Goal: Task Accomplishment & Management: Manage account settings

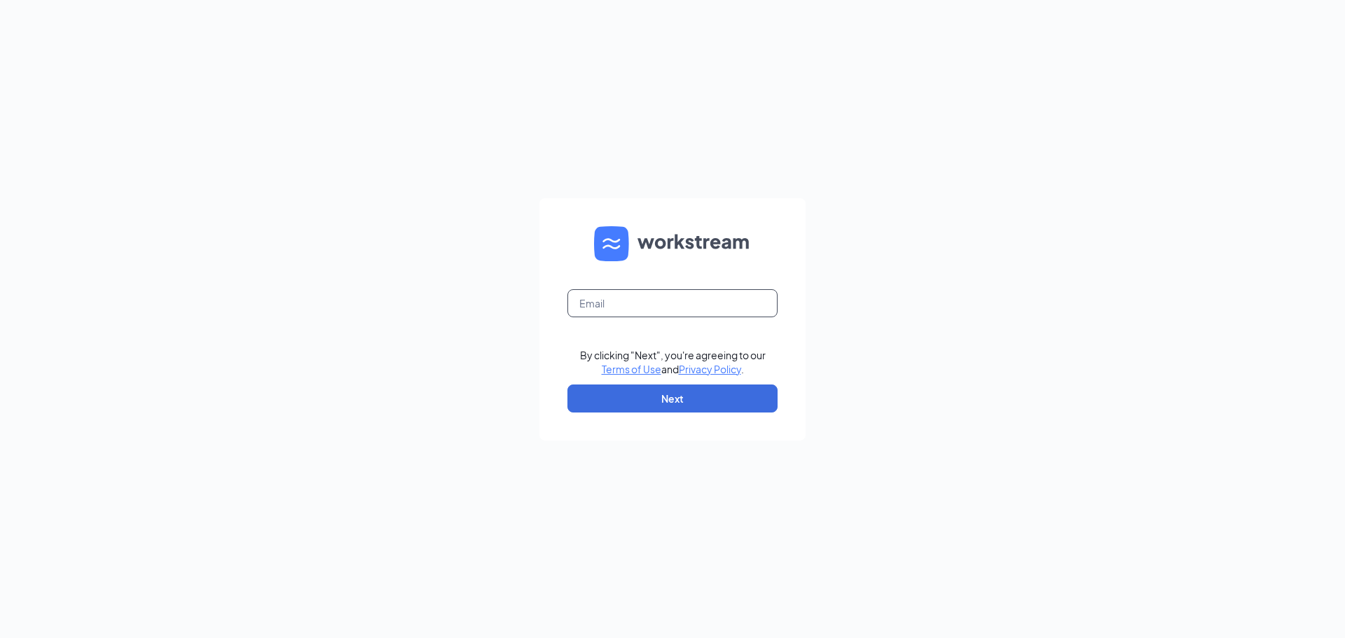
click at [635, 312] on input "text" at bounding box center [672, 303] width 210 height 28
type input "cfxculvers@gmail.com"
click at [659, 391] on button "Next" at bounding box center [672, 399] width 210 height 28
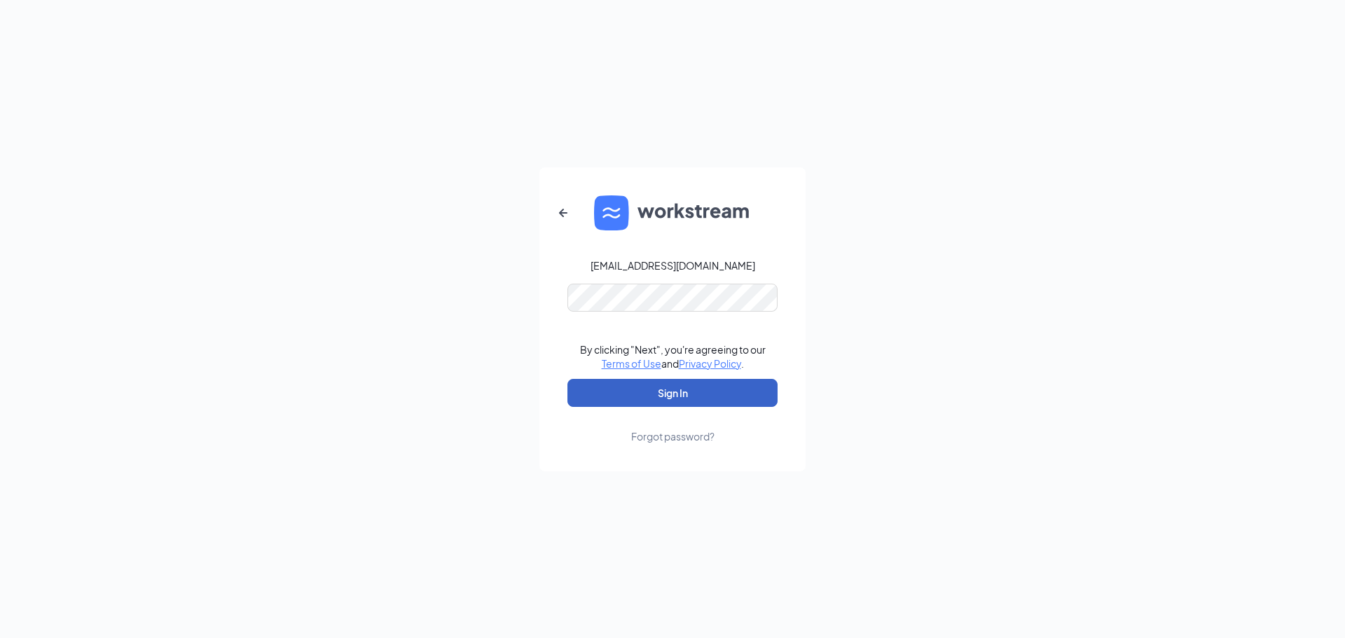
click at [656, 401] on button "Sign In" at bounding box center [672, 393] width 210 height 28
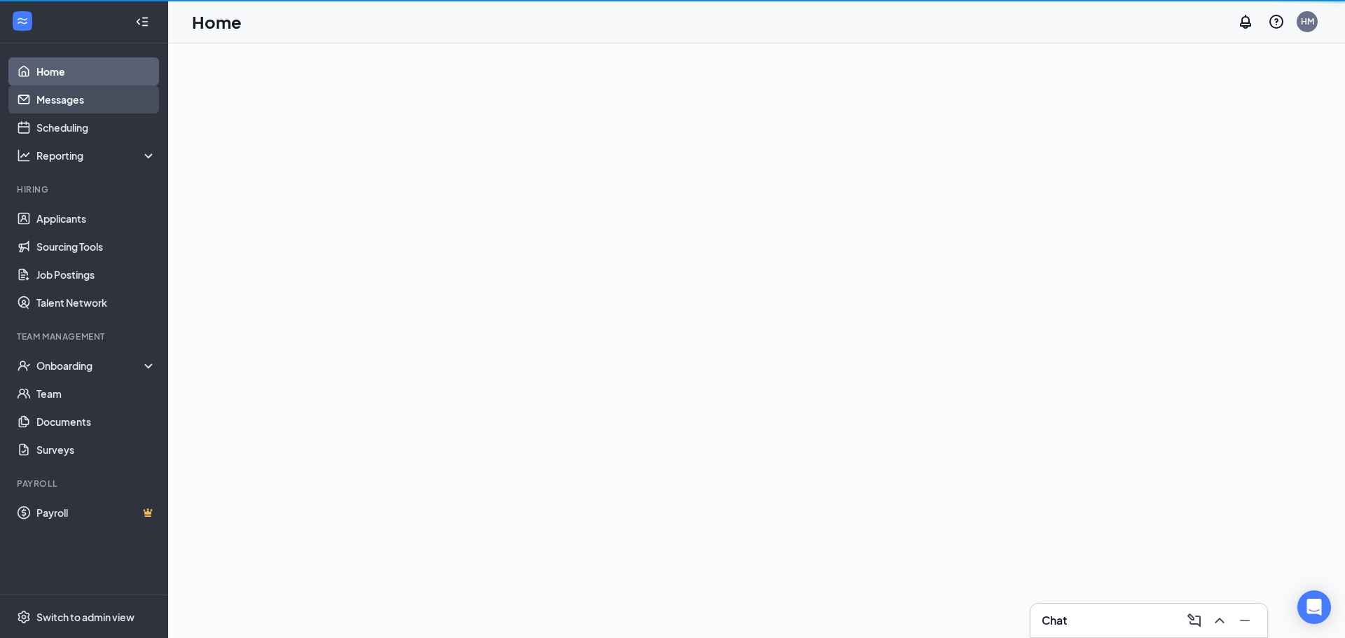
click at [56, 99] on link "Messages" at bounding box center [96, 99] width 120 height 28
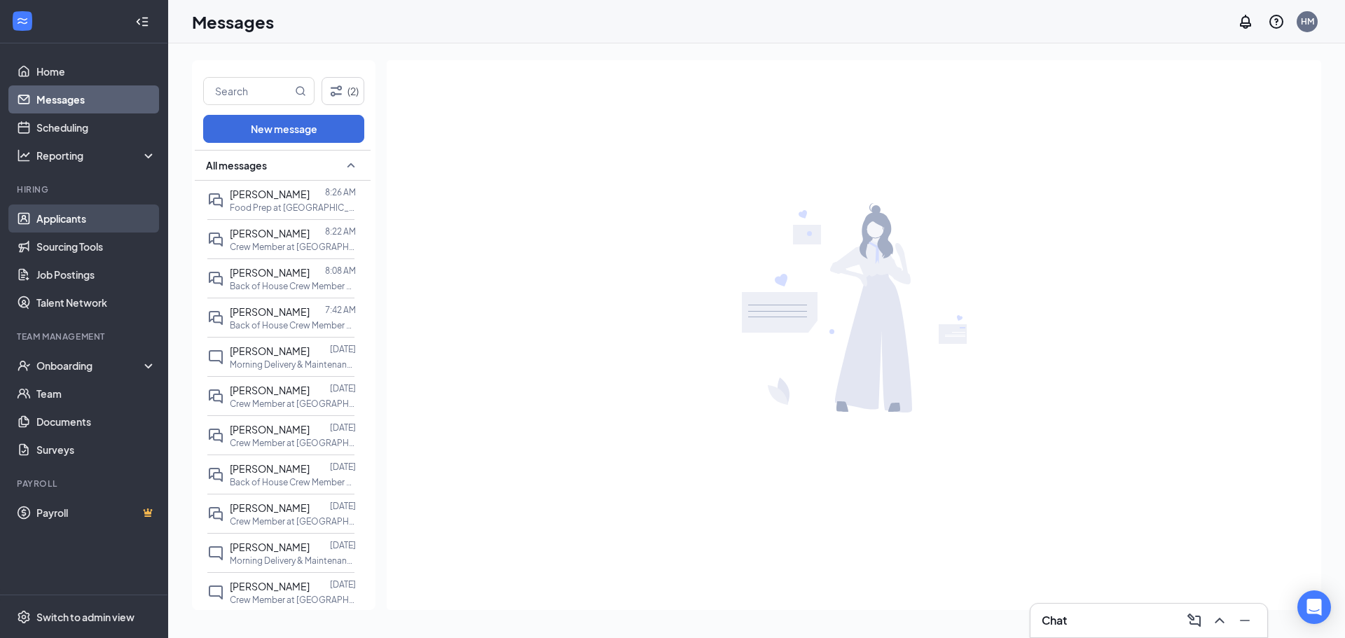
click at [48, 224] on link "Applicants" at bounding box center [96, 219] width 120 height 28
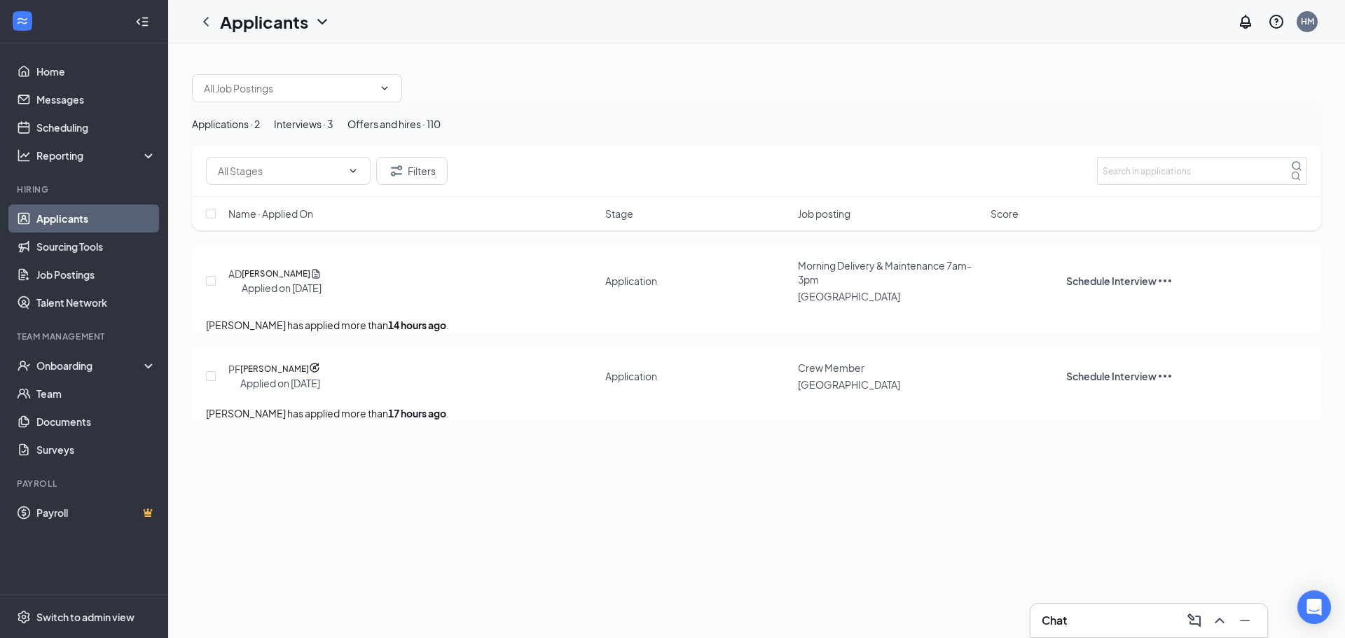
click at [333, 132] on button "Interviews · 3" at bounding box center [304, 123] width 60 height 15
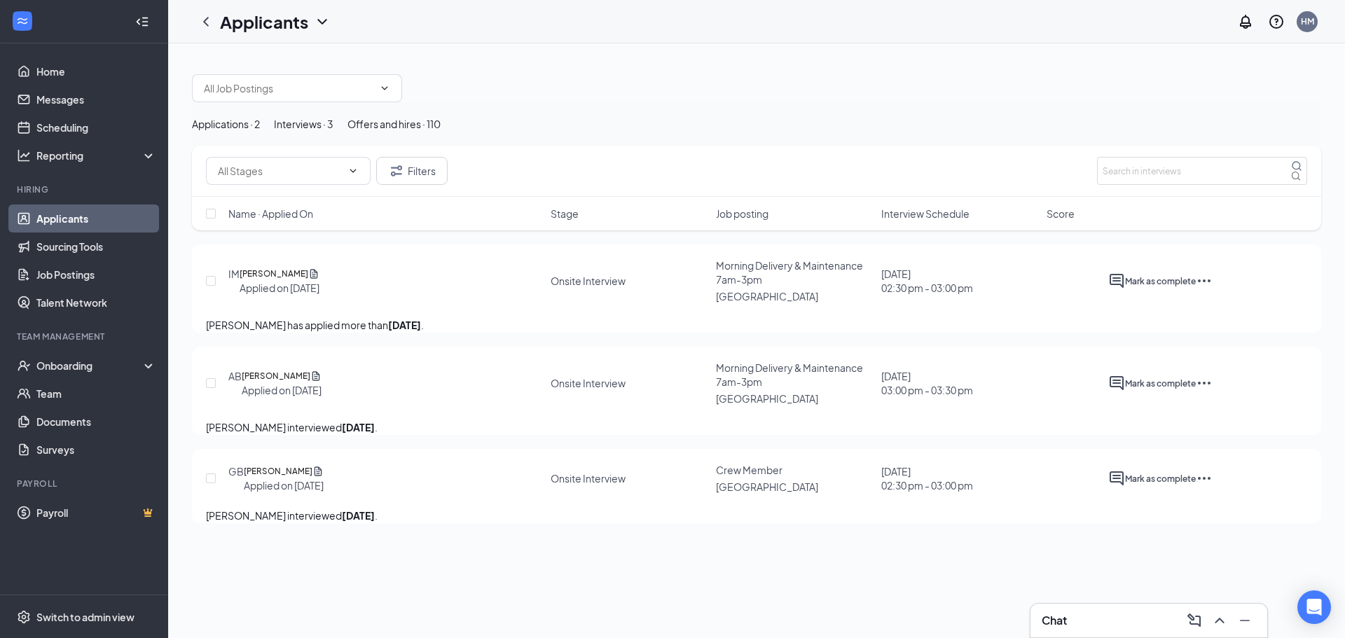
click at [260, 132] on div "Applications · 2" at bounding box center [226, 123] width 68 height 15
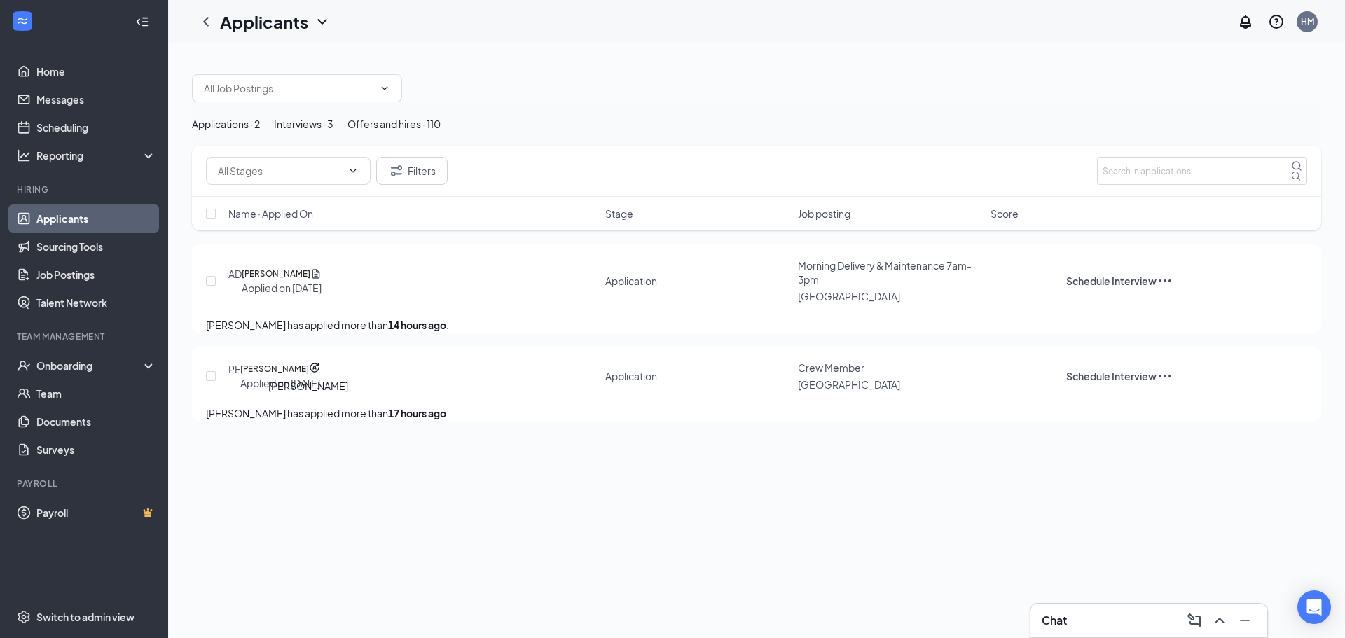
click at [283, 376] on h5 "[PERSON_NAME]" at bounding box center [274, 369] width 69 height 14
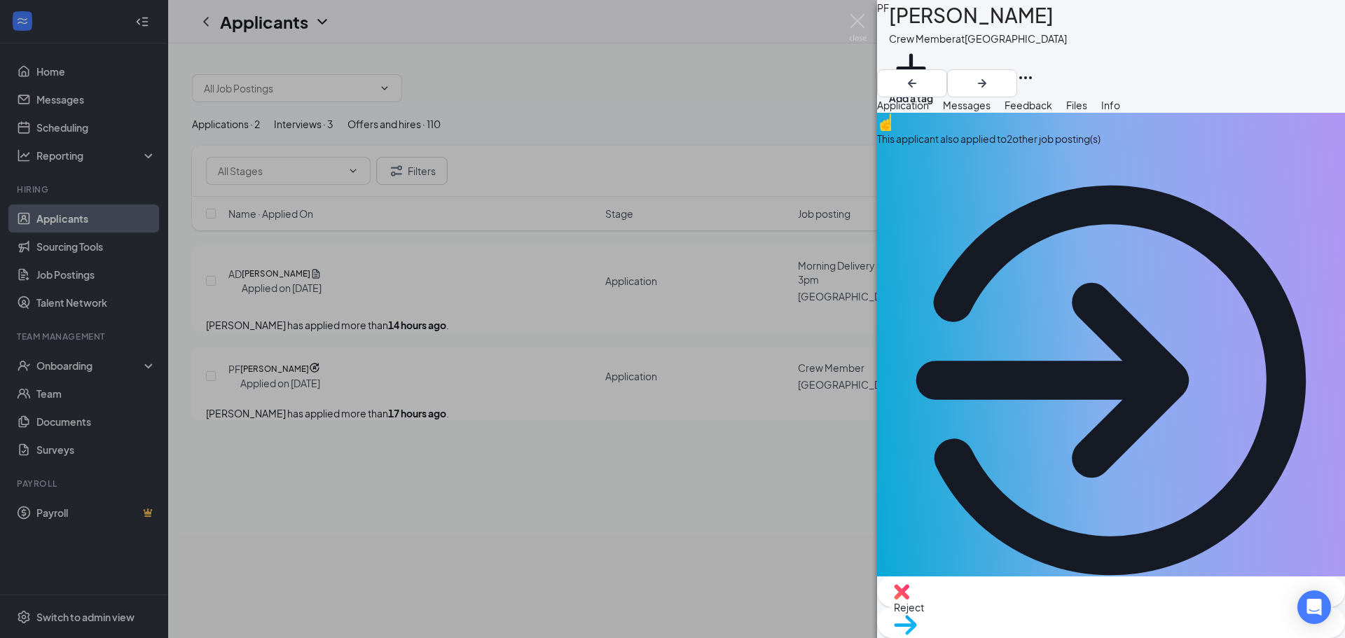
click at [1054, 146] on div "This applicant also applied to 2 other job posting(s)" at bounding box center [1111, 138] width 468 height 15
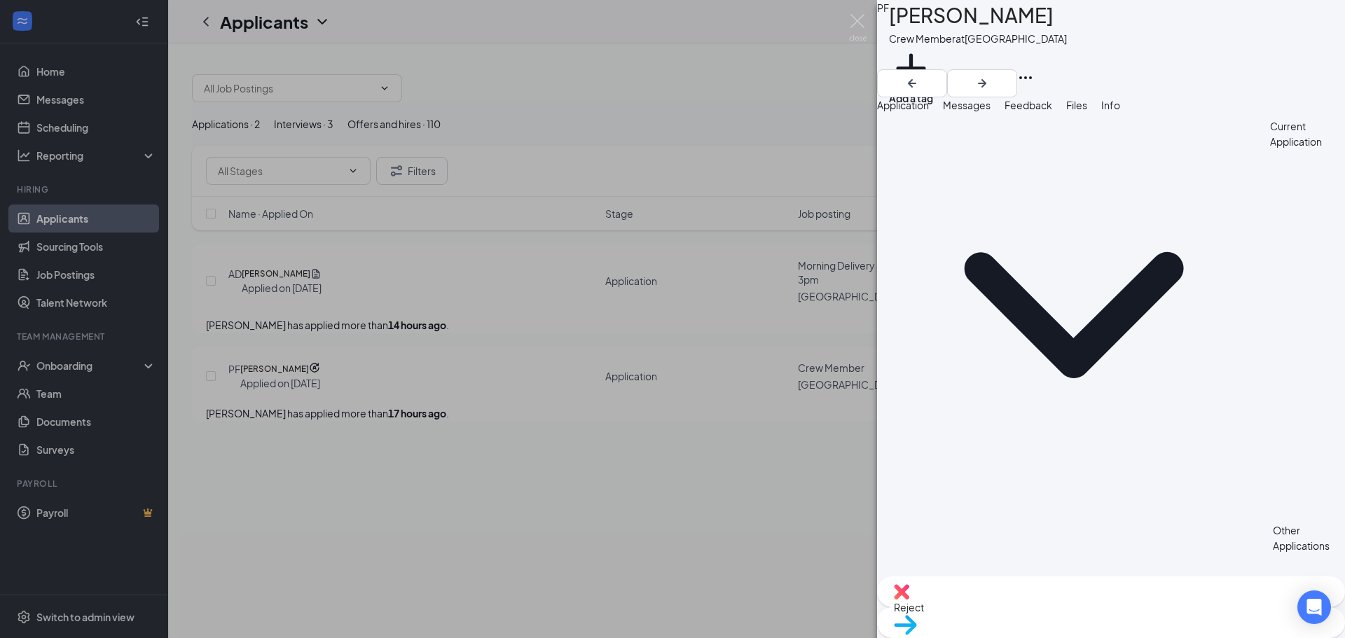
click at [929, 111] on span "Application" at bounding box center [903, 105] width 52 height 13
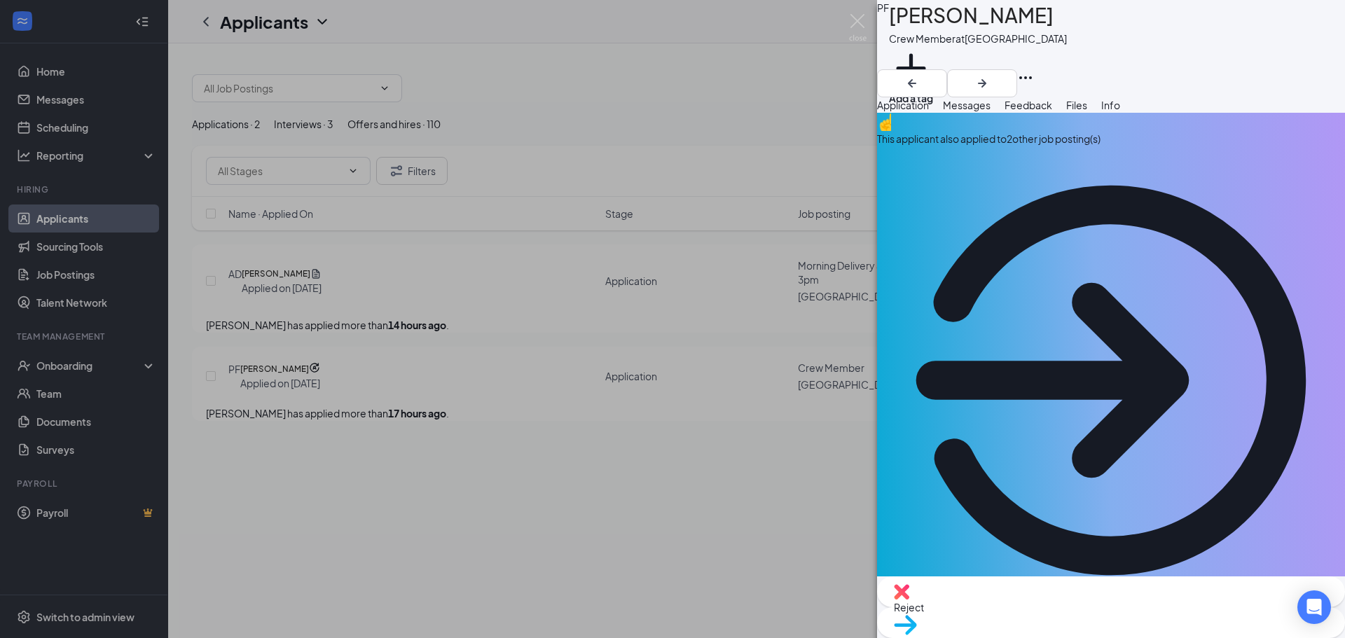
click at [968, 146] on div "This applicant also applied to 2 other job posting(s)" at bounding box center [1111, 138] width 468 height 15
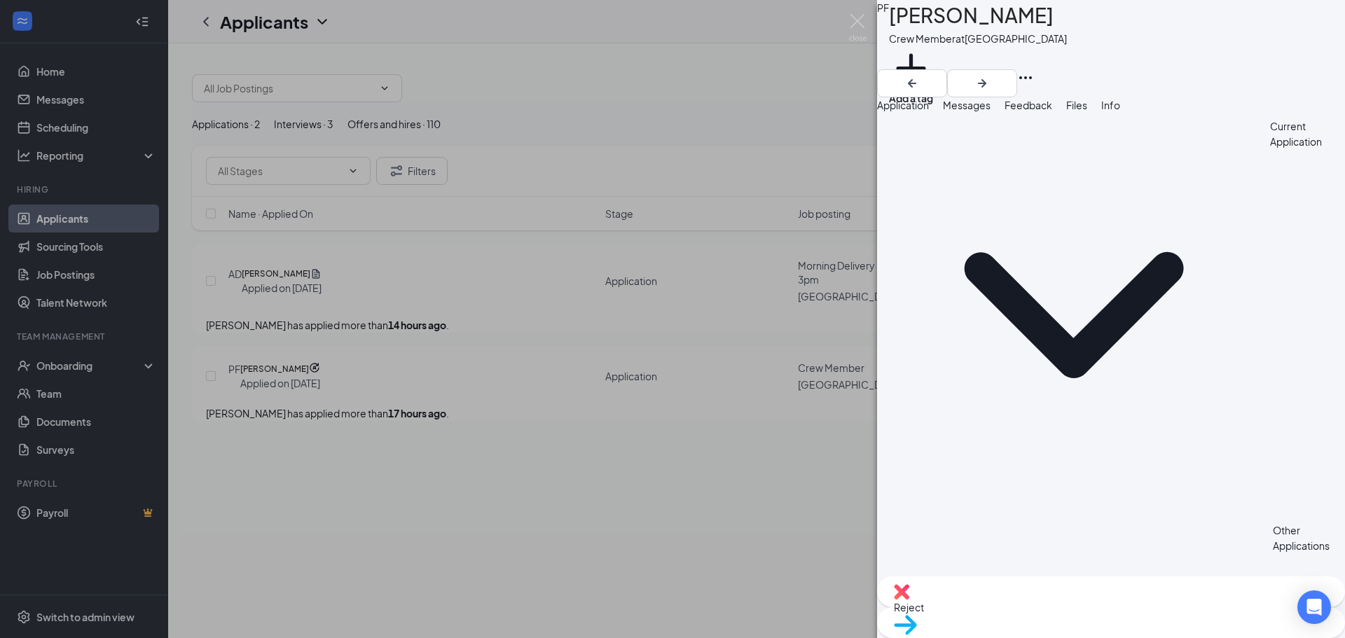
click at [924, 111] on span "Application" at bounding box center [903, 105] width 52 height 13
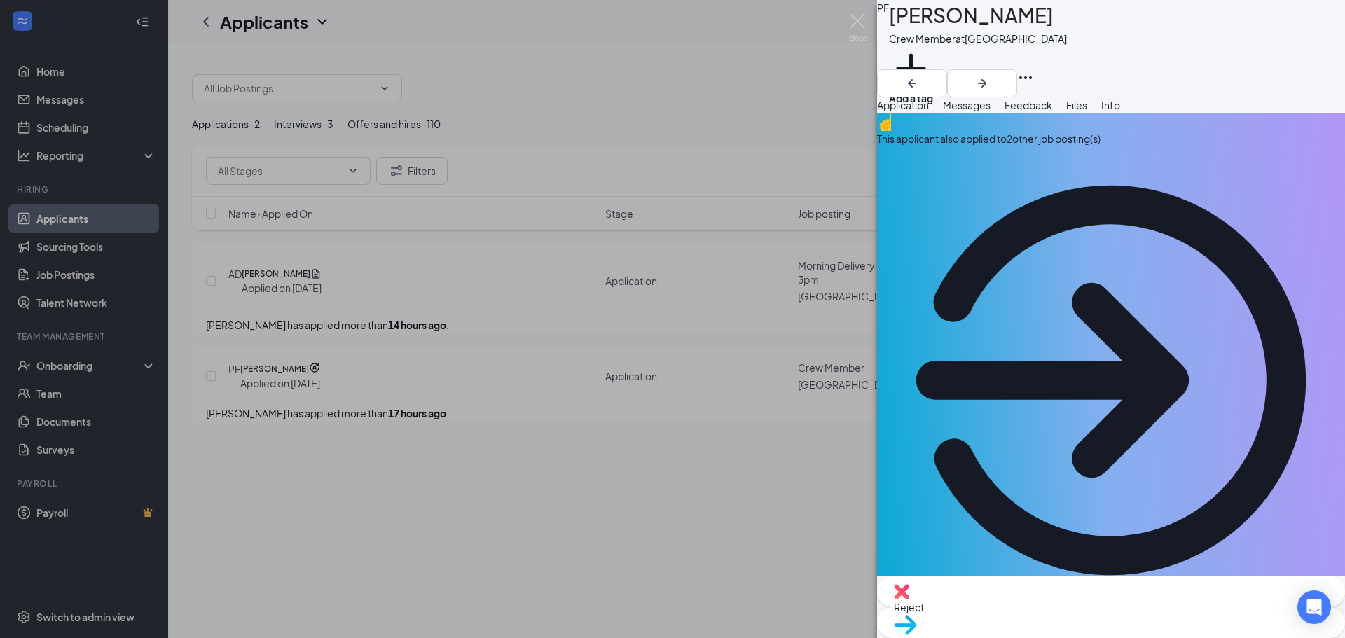
click at [917, 615] on img at bounding box center [905, 625] width 23 height 20
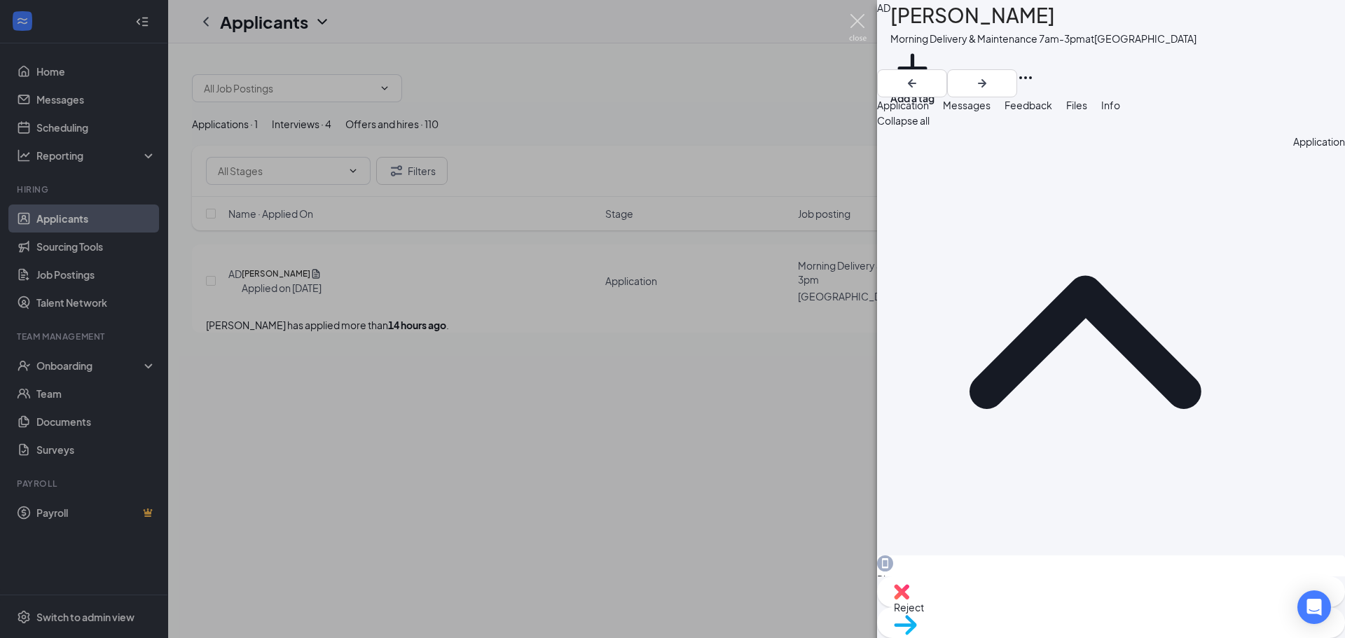
click at [854, 25] on img at bounding box center [858, 27] width 18 height 27
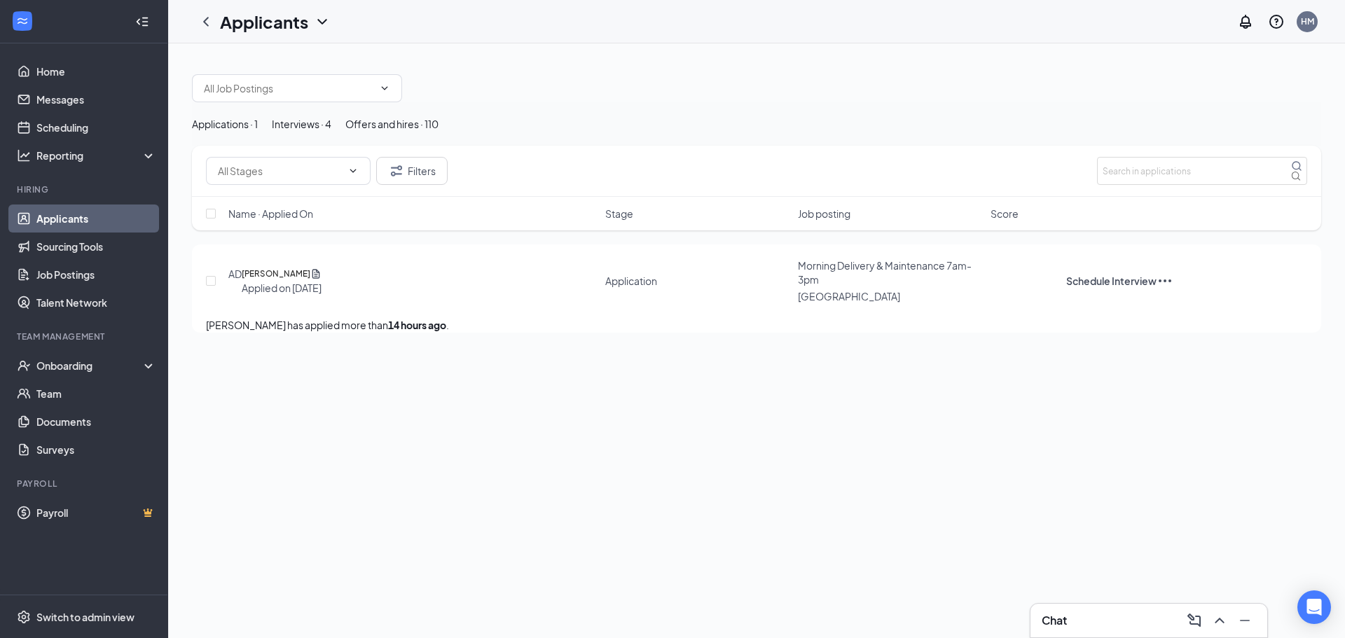
click at [331, 131] on div "Interviews · 4" at bounding box center [302, 123] width 60 height 15
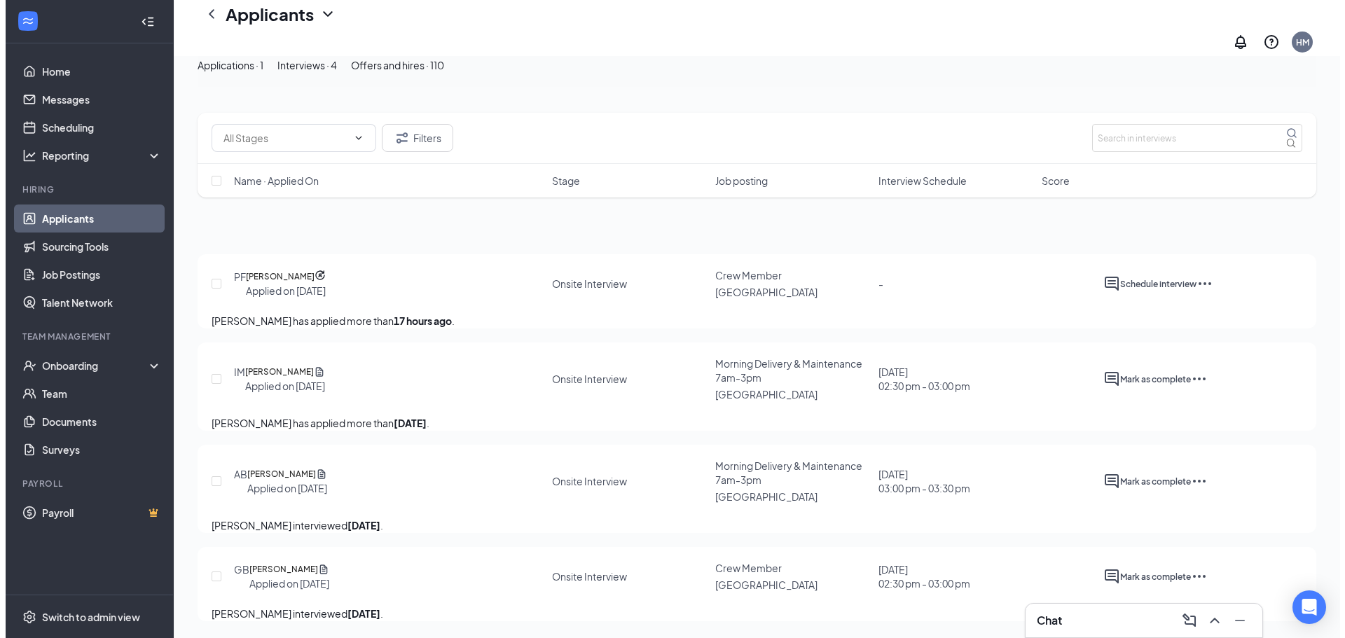
scroll to position [88, 0]
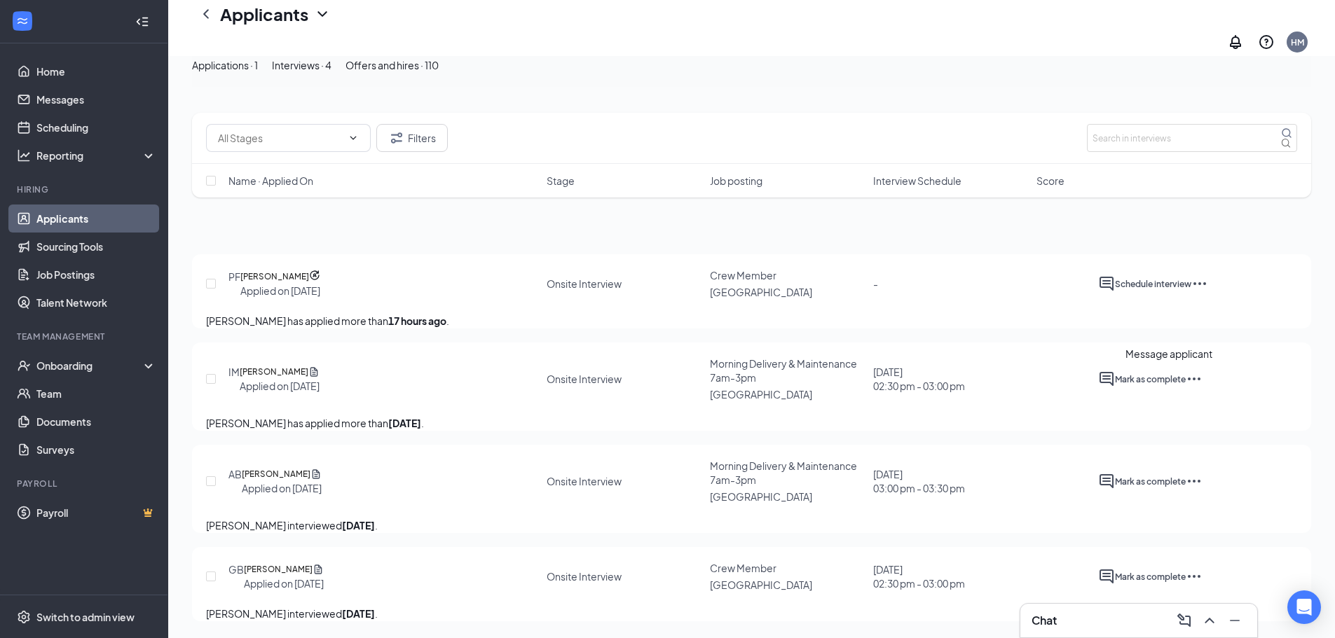
click at [1113, 372] on icon "ActiveChat" at bounding box center [1106, 379] width 14 height 14
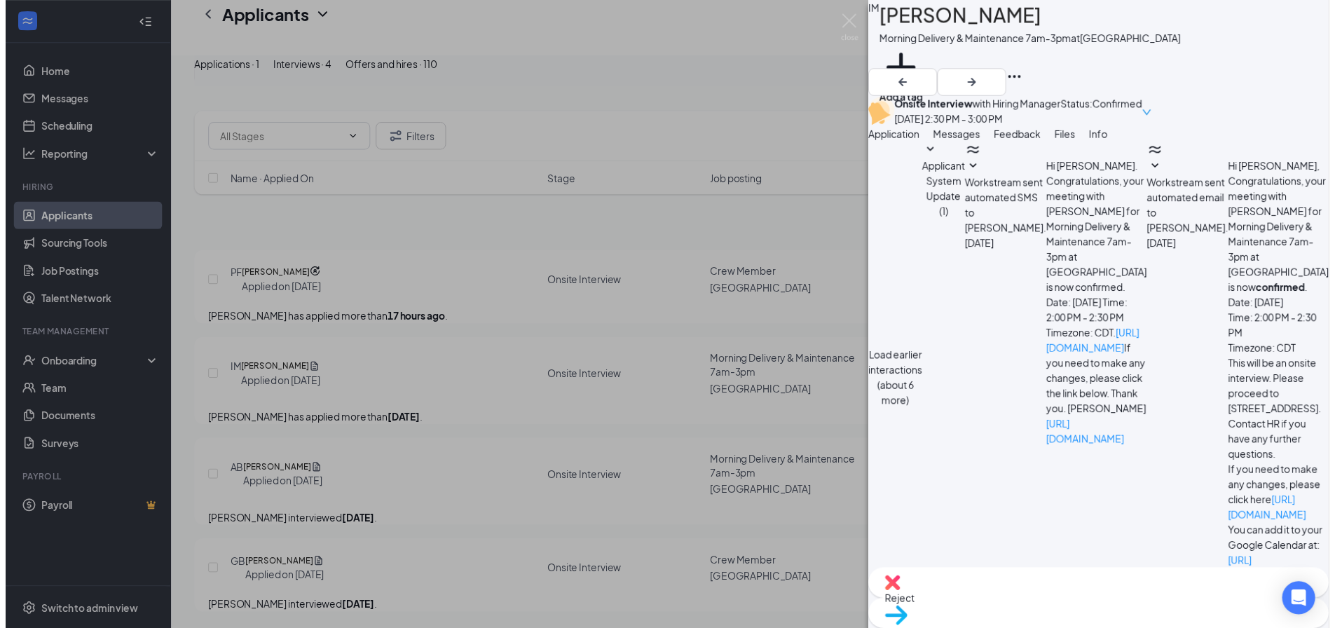
scroll to position [413, 0]
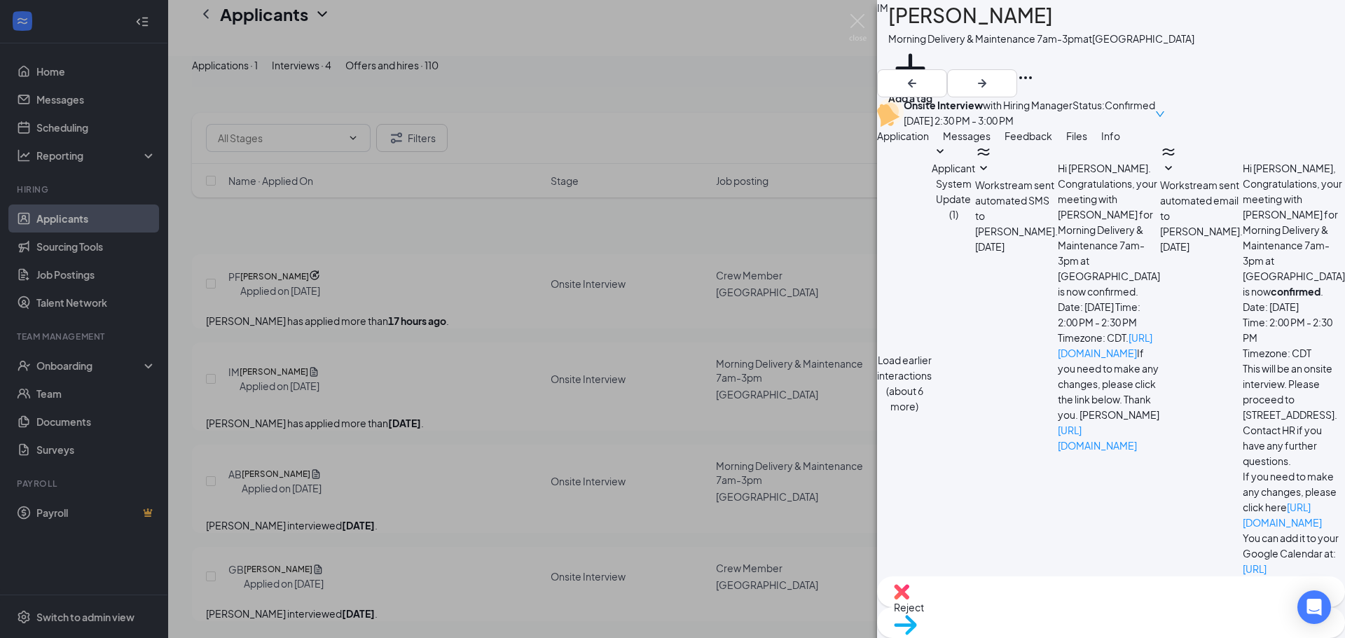
click at [846, 25] on div "IM [PERSON_NAME] Morning Delivery & Maintenance 7am-3pm at [GEOGRAPHIC_DATA] Ad…" at bounding box center [672, 319] width 1345 height 638
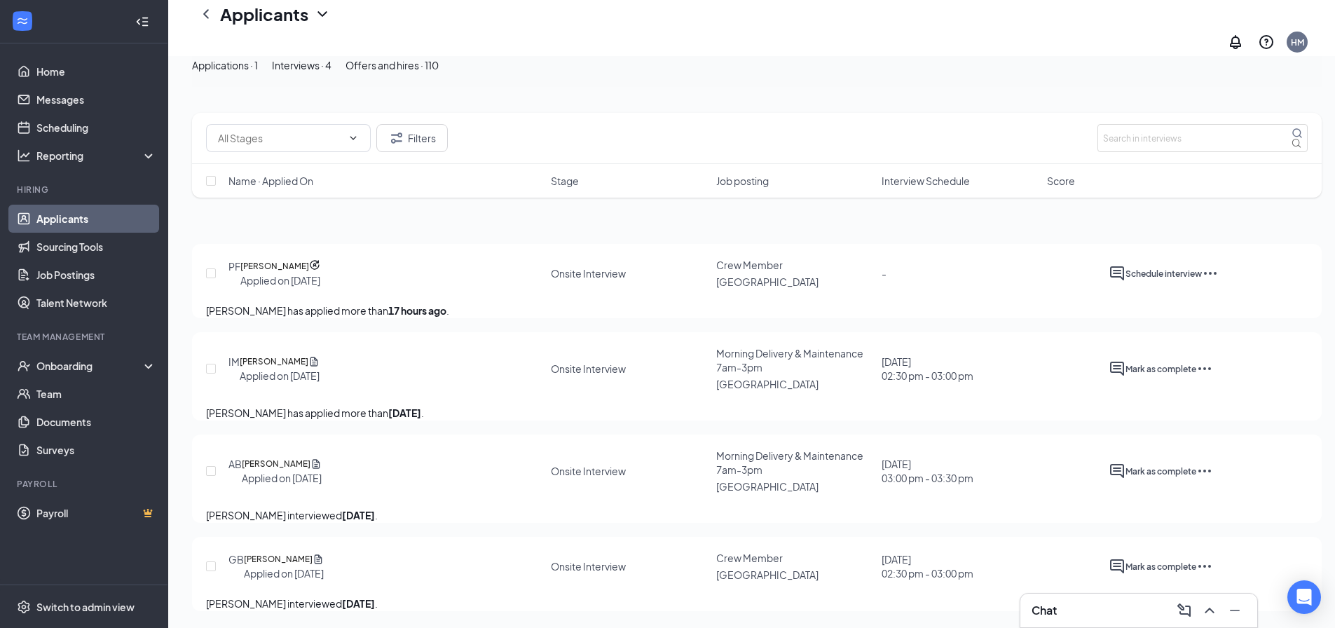
click at [855, 22] on div "Applicants HM" at bounding box center [751, 28] width 1166 height 56
click at [193, 73] on button "Applications · 1" at bounding box center [225, 64] width 66 height 15
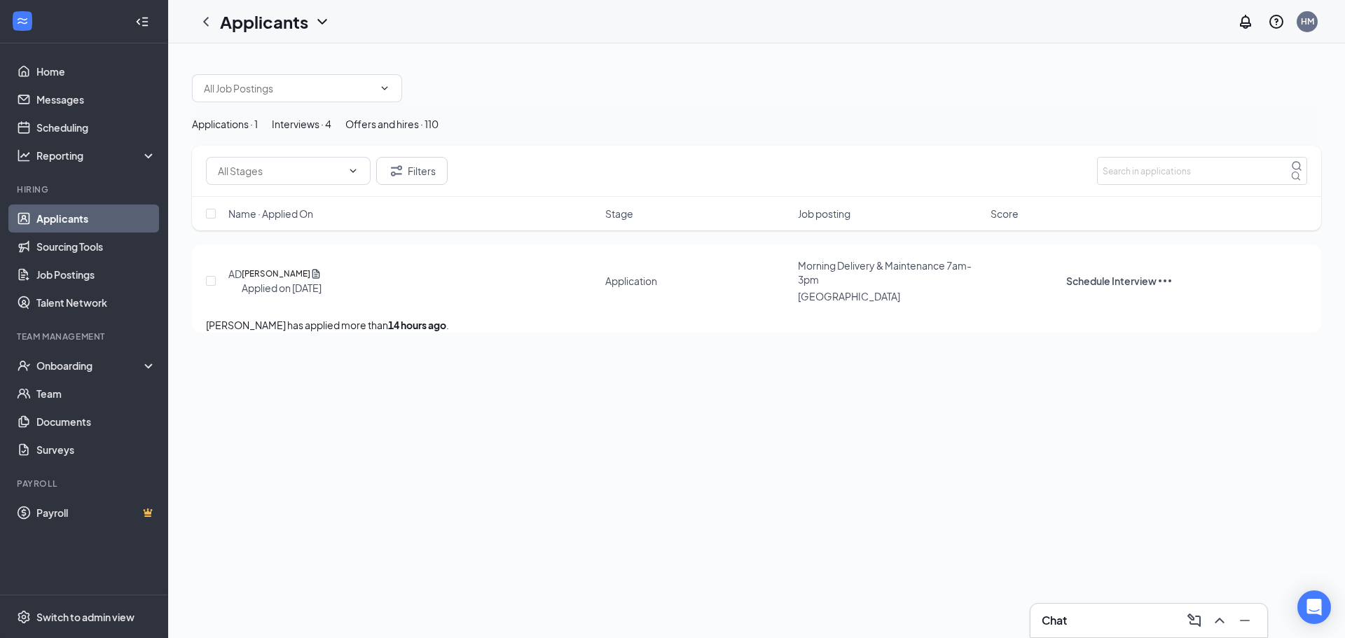
click at [331, 132] on div "Interviews · 4" at bounding box center [302, 123] width 60 height 15
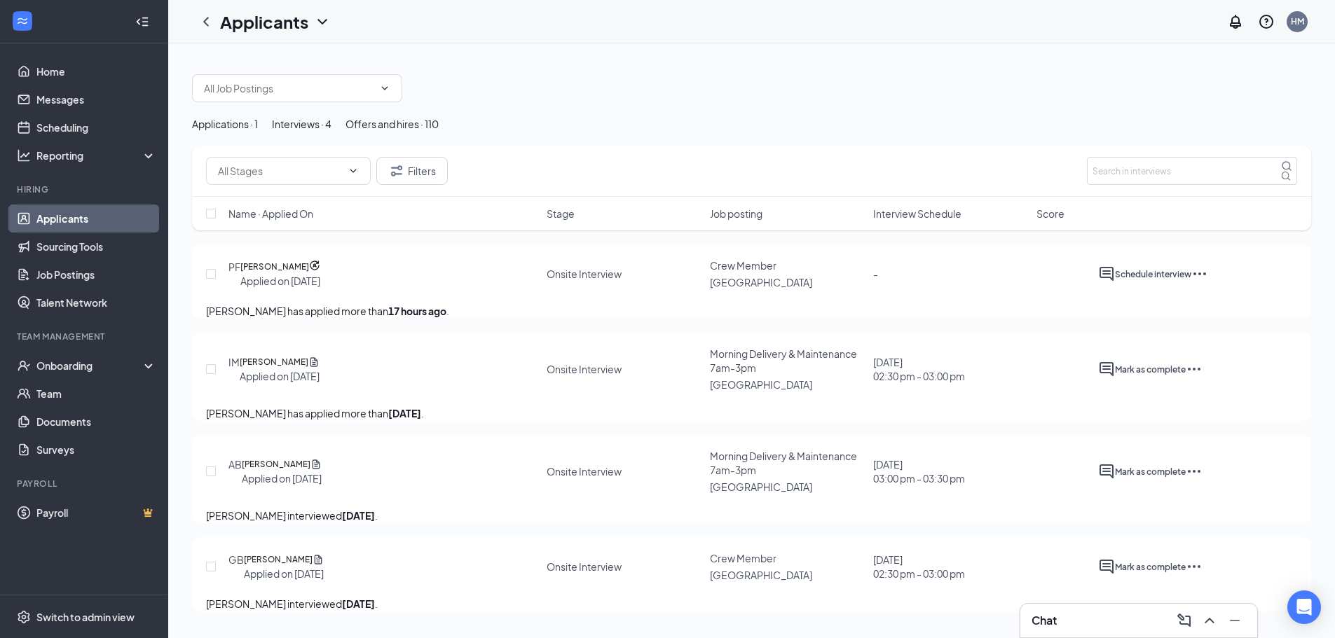
click at [258, 130] on div "Applications · 1" at bounding box center [225, 123] width 66 height 15
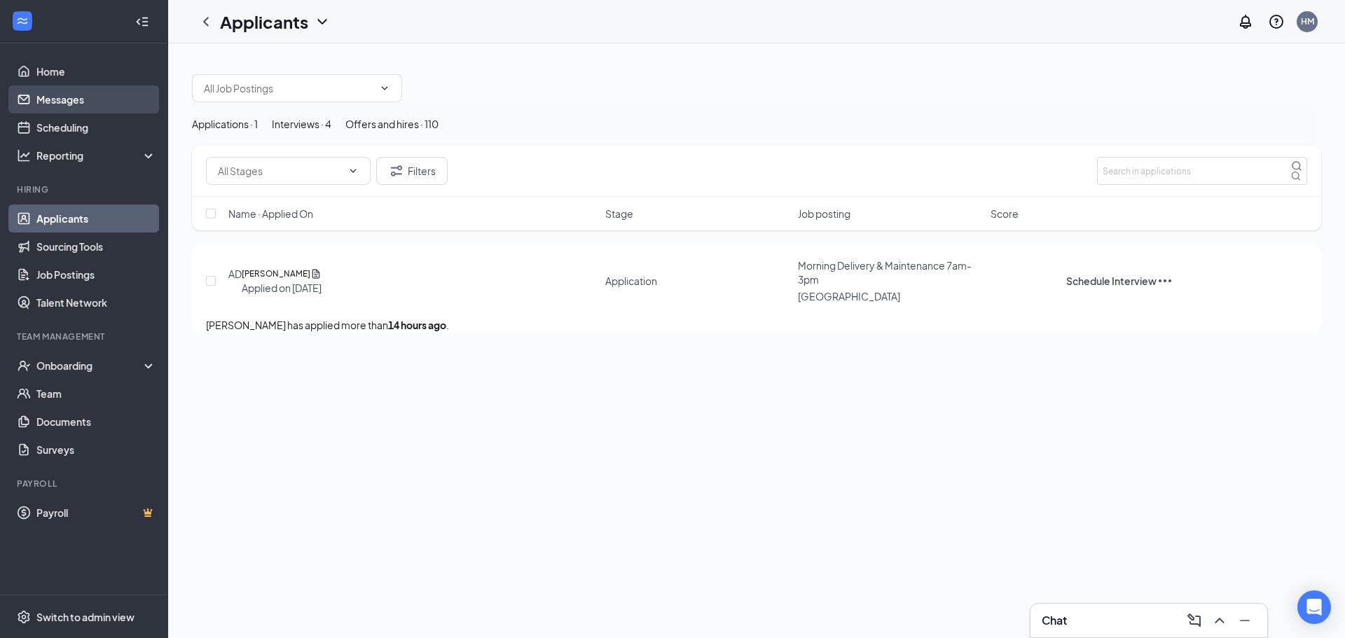
click at [84, 102] on link "Messages" at bounding box center [96, 99] width 120 height 28
